Goal: Find specific page/section: Find specific page/section

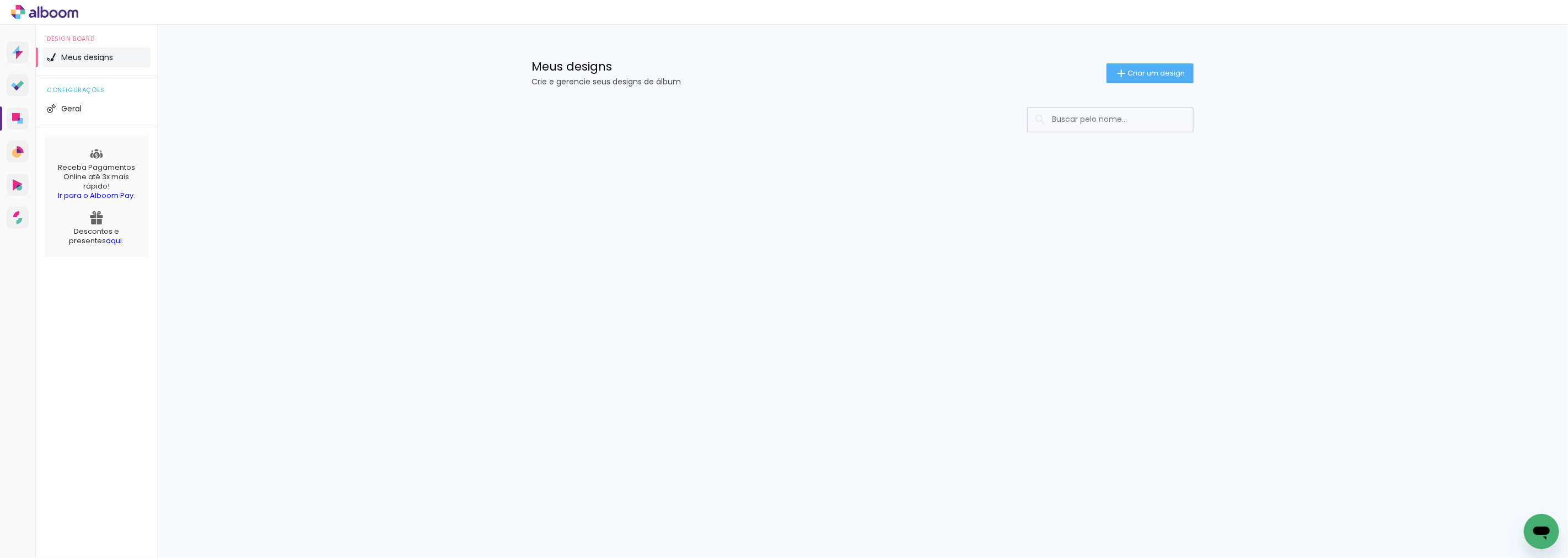
click at [1062, 123] on input at bounding box center [1125, 119] width 157 height 23
type input "ALESSANDRA"
type paper-input "ALESSANDRA"
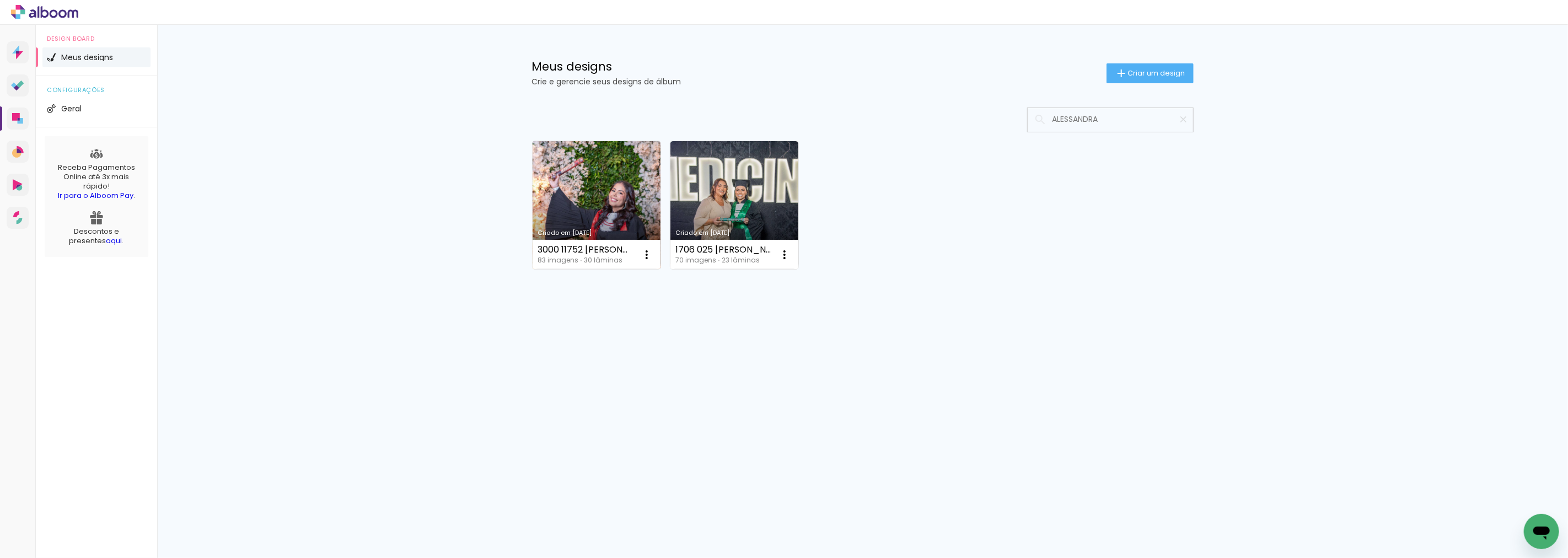
click at [598, 194] on link "Criado em [DATE]" at bounding box center [597, 205] width 128 height 128
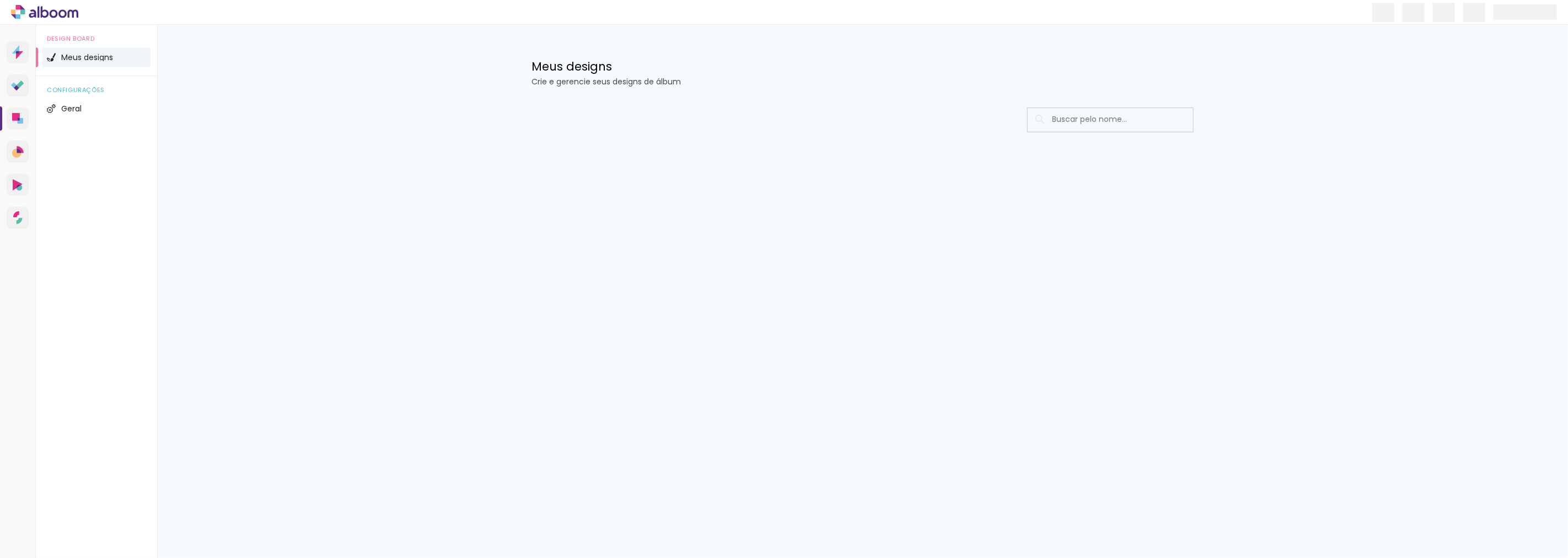
click at [1109, 123] on input at bounding box center [1125, 119] width 157 height 23
type input "THULIO"
type paper-input "THULIO"
click at [1110, 118] on input "THULIO" at bounding box center [1116, 119] width 138 height 23
